Goal: Task Accomplishment & Management: Manage account settings

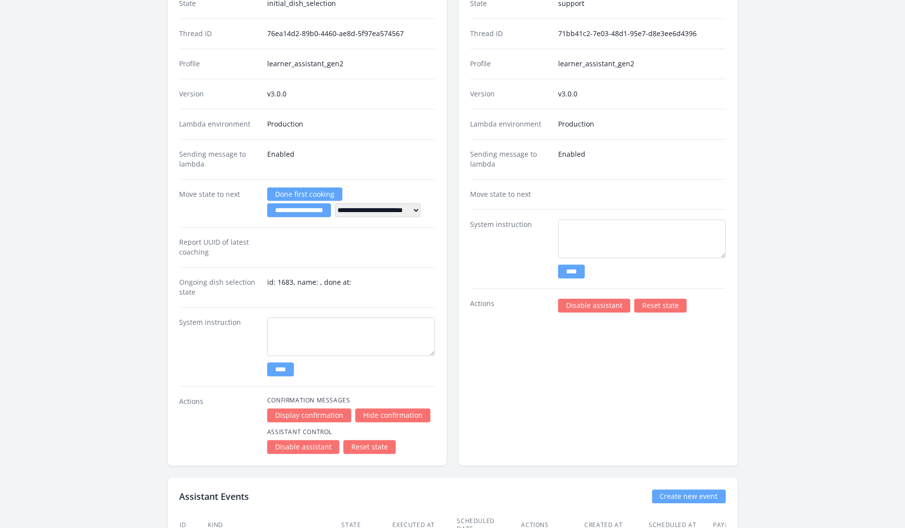
scroll to position [1906, 0]
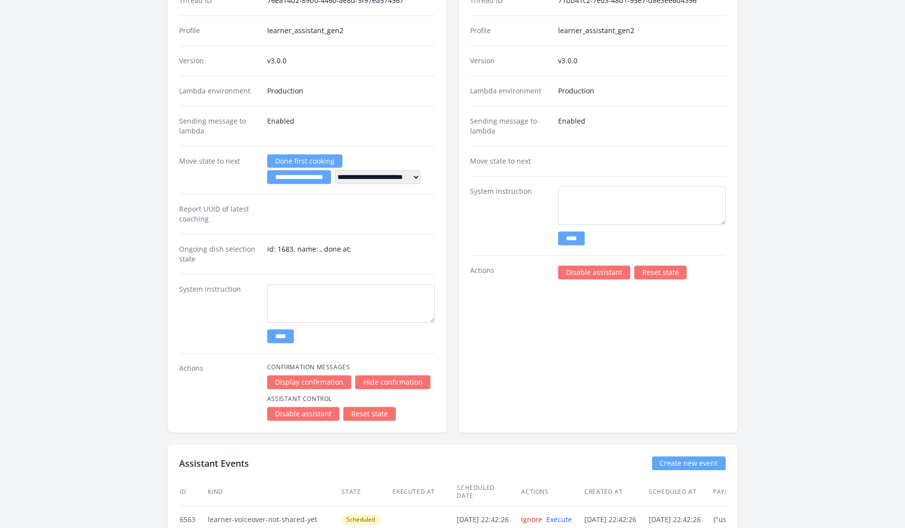
click at [374, 407] on link "Reset state" at bounding box center [369, 414] width 52 height 14
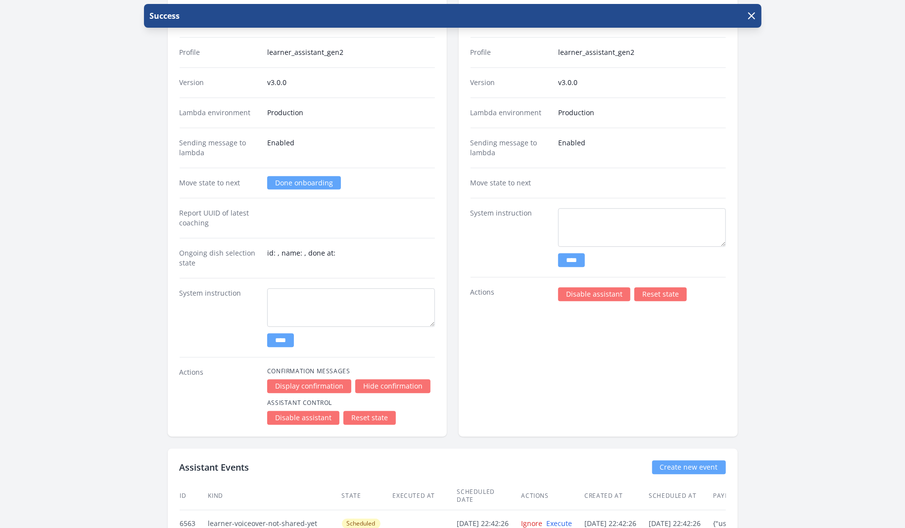
scroll to position [1894, 0]
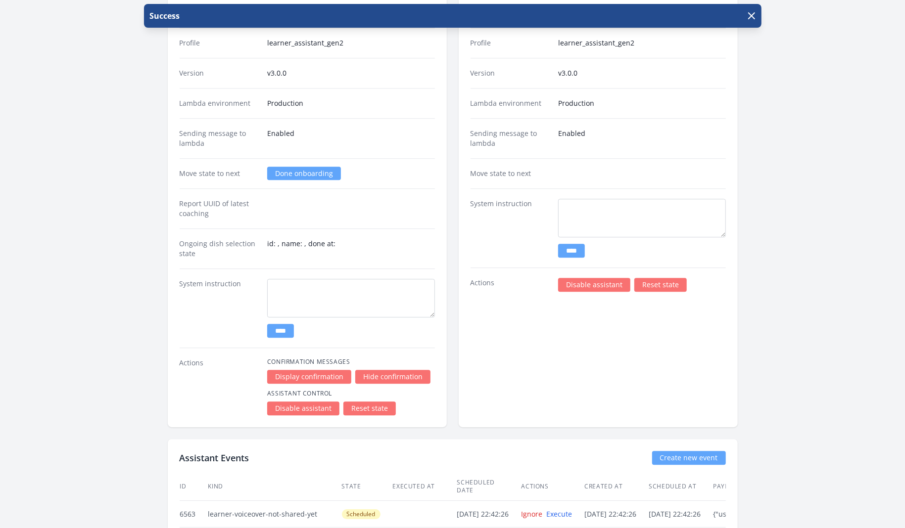
click at [657, 278] on link "Reset state" at bounding box center [660, 285] width 52 height 14
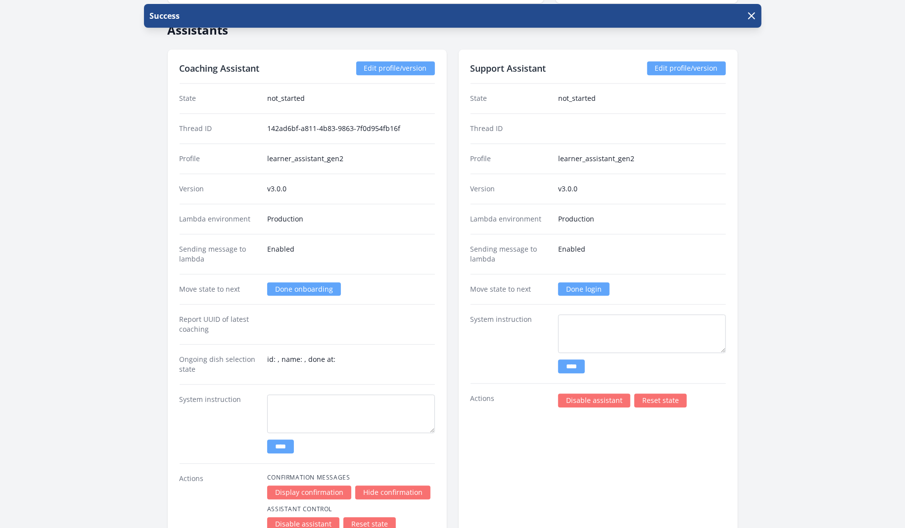
scroll to position [1782, 0]
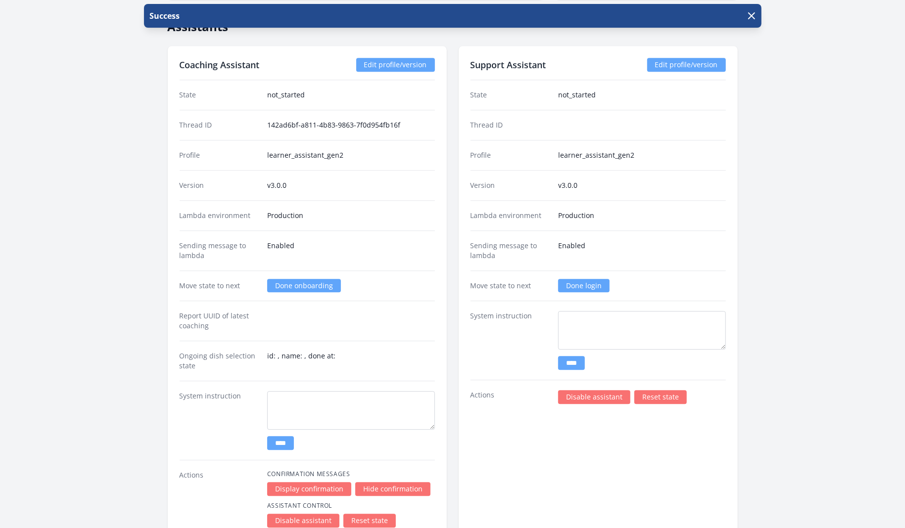
click at [587, 279] on link "Done login" at bounding box center [583, 285] width 51 height 13
